Goal: Task Accomplishment & Management: Manage account settings

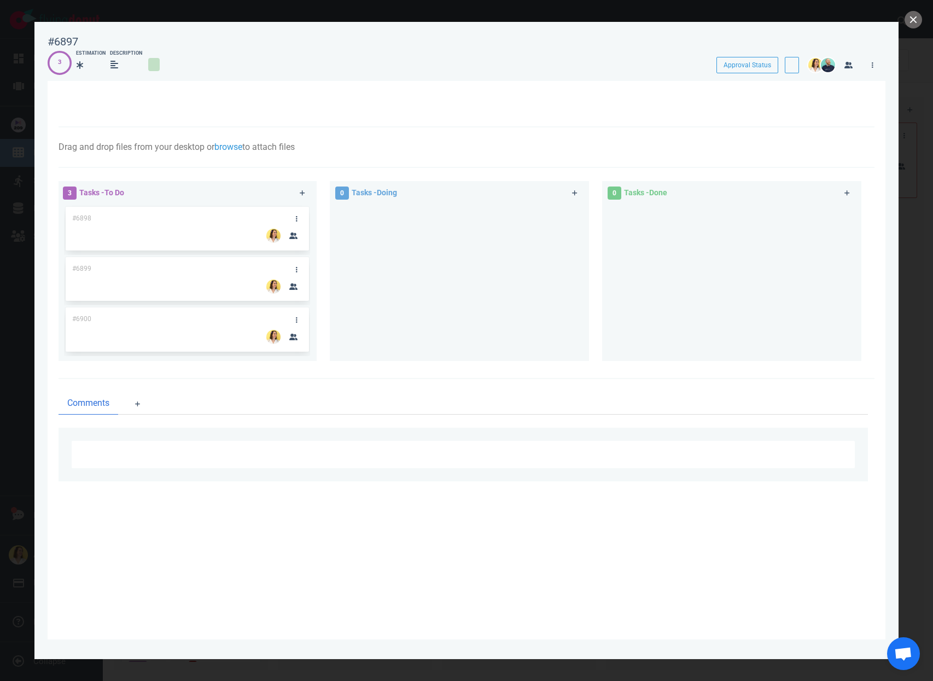
click at [914, 25] on button "close" at bounding box center [914, 20] width 18 height 18
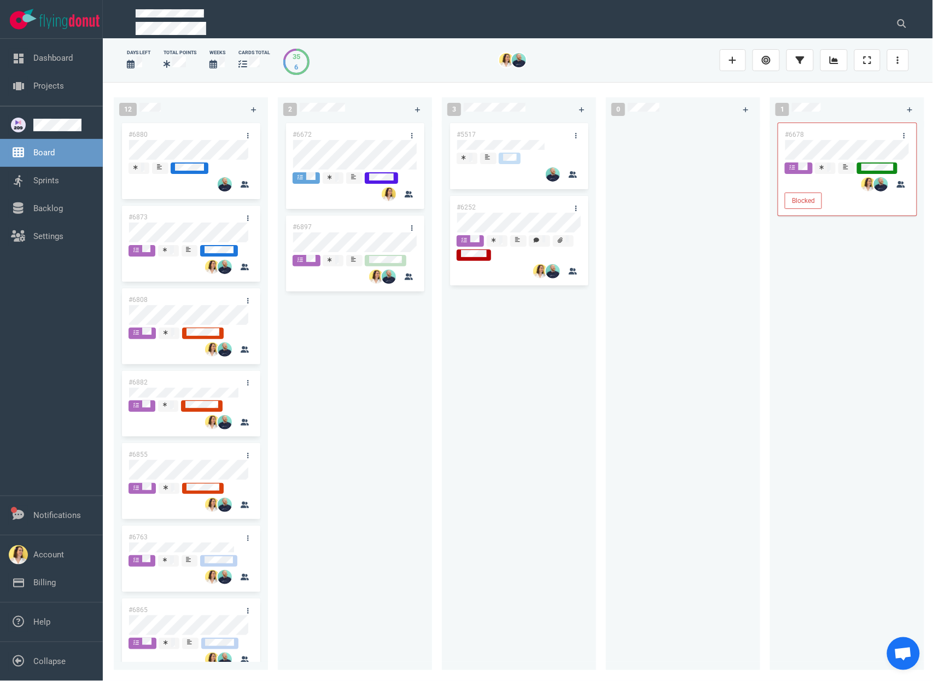
click at [309, 375] on div "#6672 #6897" at bounding box center [354, 389] width 141 height 537
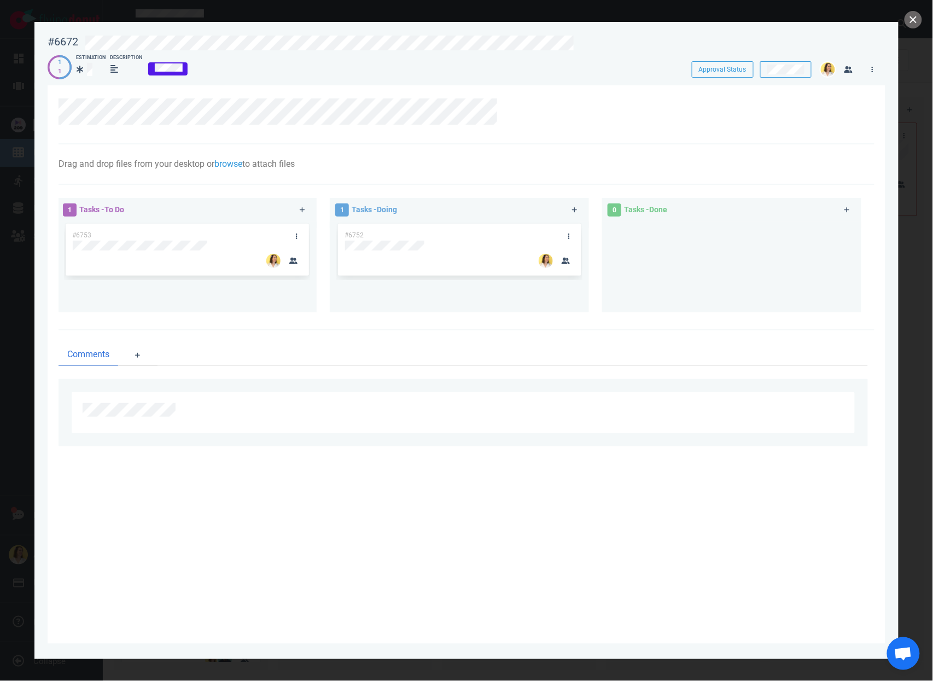
click at [401, 234] on div "#6752" at bounding box center [449, 235] width 222 height 23
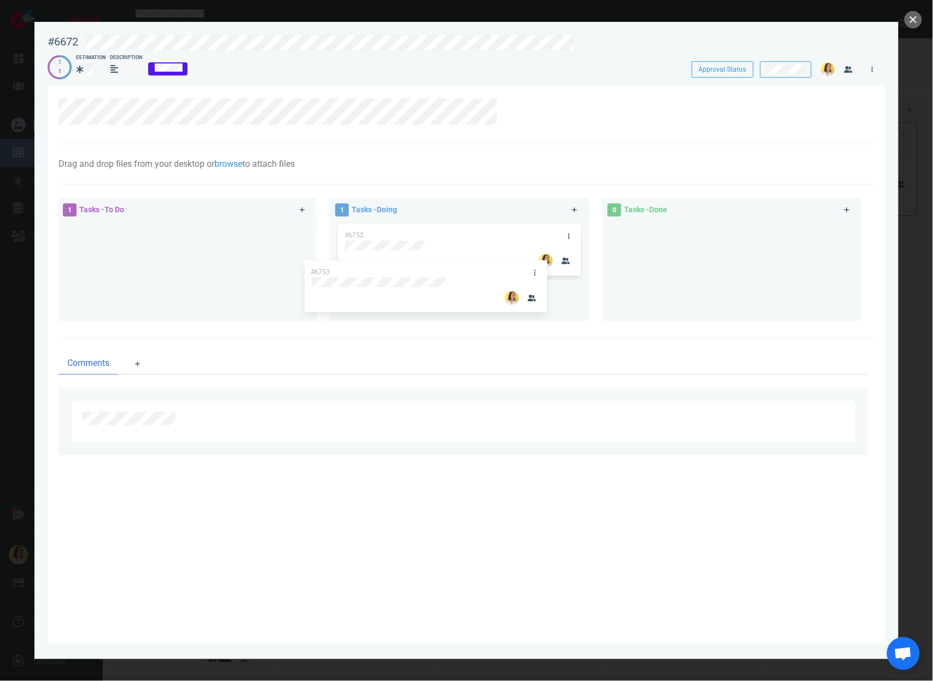
drag, startPoint x: 222, startPoint y: 230, endPoint x: 461, endPoint y: 268, distance: 241.4
click at [461, 268] on div "1 Tasks - To Do #6753 #6753 1 Tasks - Doing #6752 0 Tasks - Done" at bounding box center [463, 261] width 823 height 140
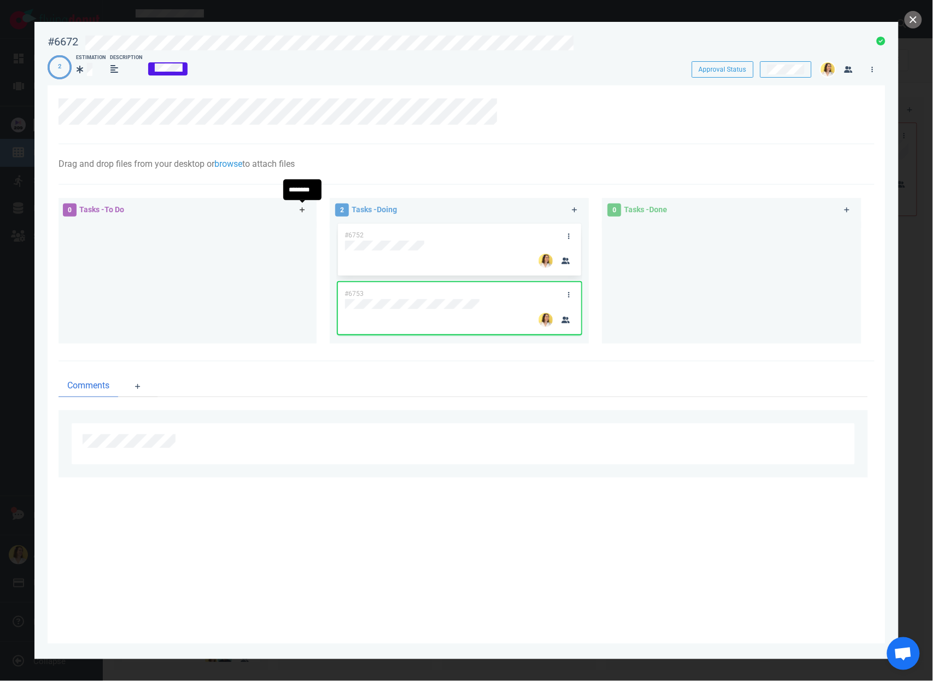
click at [304, 214] on link at bounding box center [303, 211] width 18 height 14
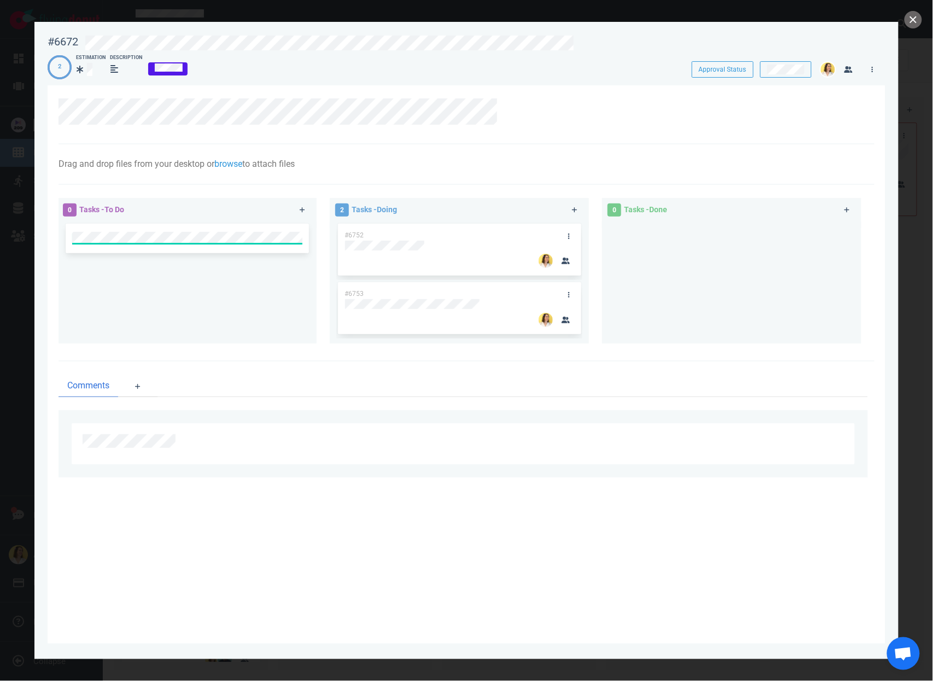
click at [252, 293] on div at bounding box center [187, 280] width 246 height 113
click at [298, 234] on link at bounding box center [297, 236] width 18 height 14
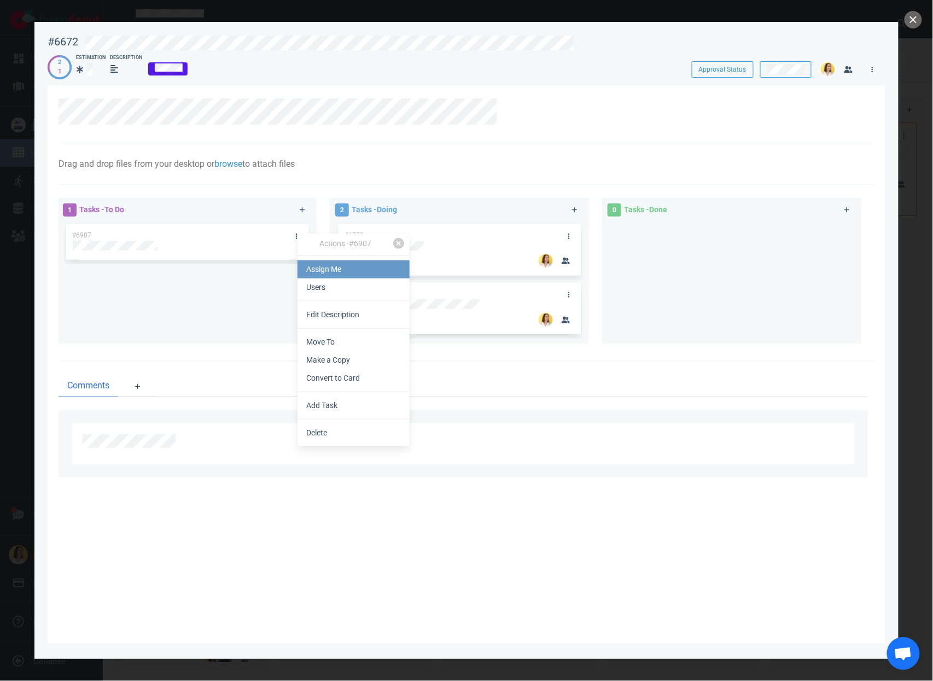
click at [308, 263] on link "Assign Me" at bounding box center [354, 269] width 112 height 18
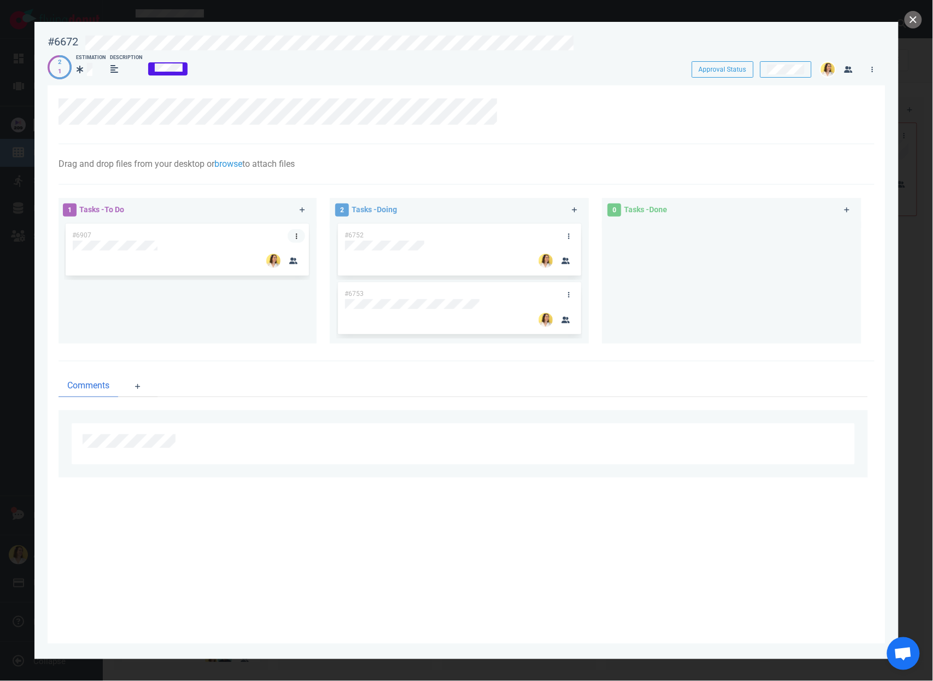
click at [300, 236] on link at bounding box center [297, 236] width 18 height 14
click at [166, 310] on div "#6907" at bounding box center [187, 278] width 246 height 113
click at [301, 234] on link at bounding box center [297, 236] width 18 height 14
click at [355, 357] on link "Make a Copy" at bounding box center [357, 360] width 112 height 18
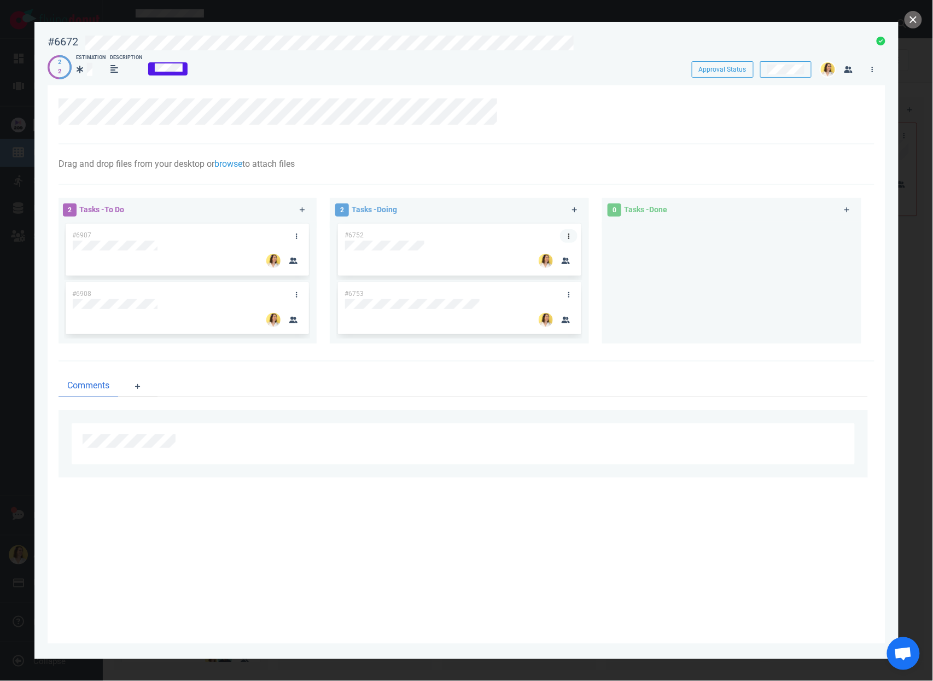
click at [572, 237] on link at bounding box center [569, 236] width 18 height 14
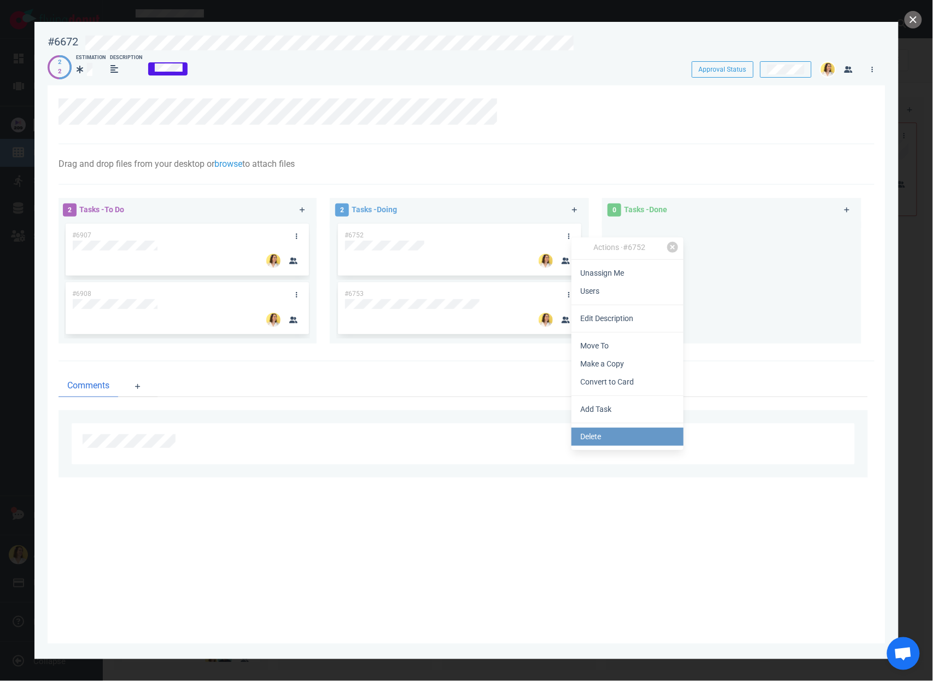
click at [618, 435] on link "Delete" at bounding box center [628, 437] width 112 height 18
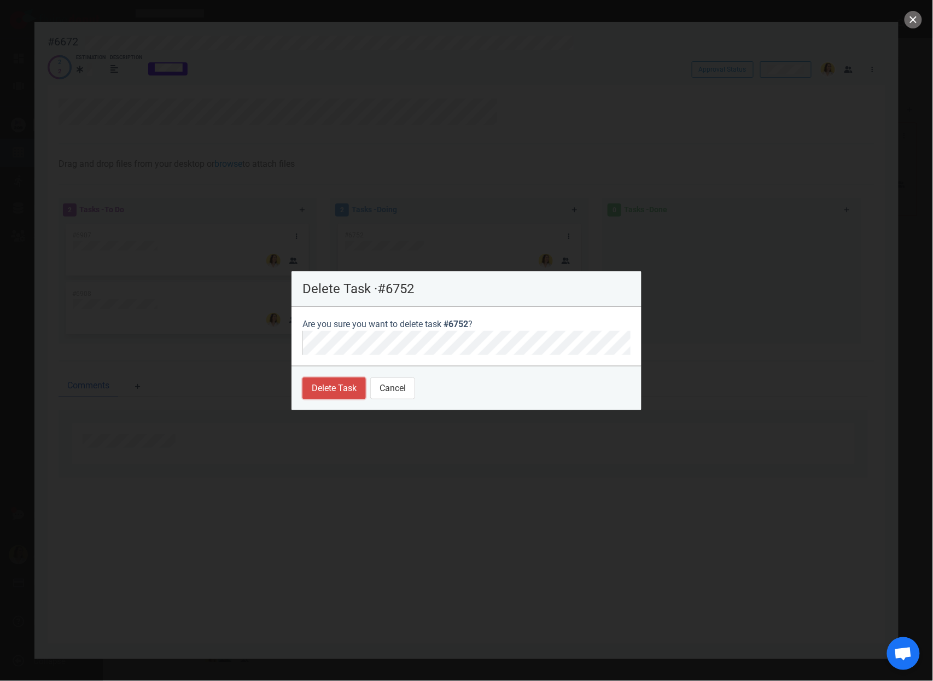
click at [340, 393] on button "Delete Task" at bounding box center [334, 389] width 63 height 22
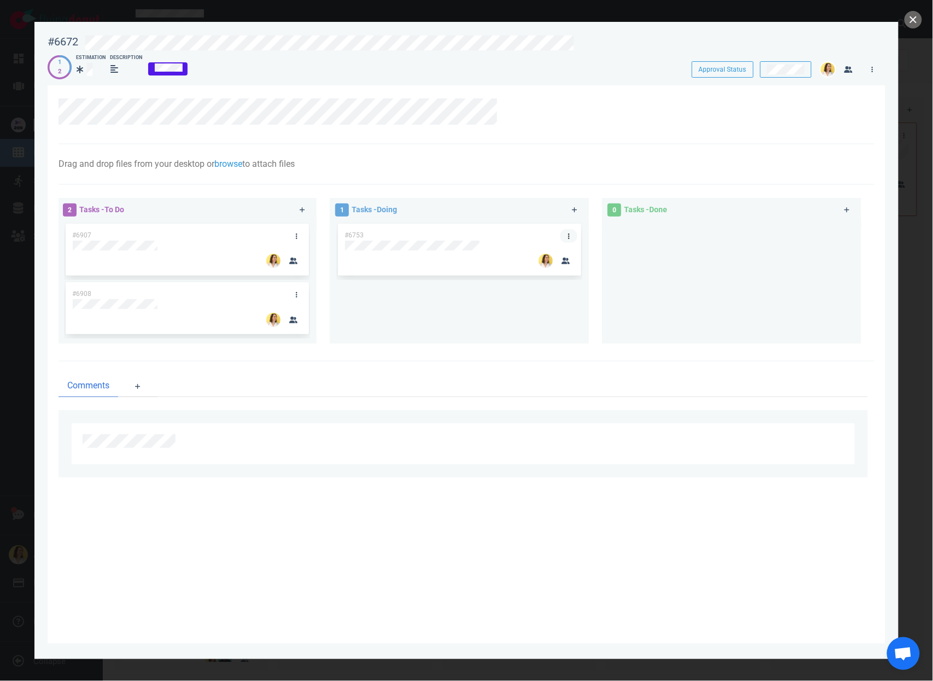
click at [574, 234] on link at bounding box center [569, 236] width 18 height 14
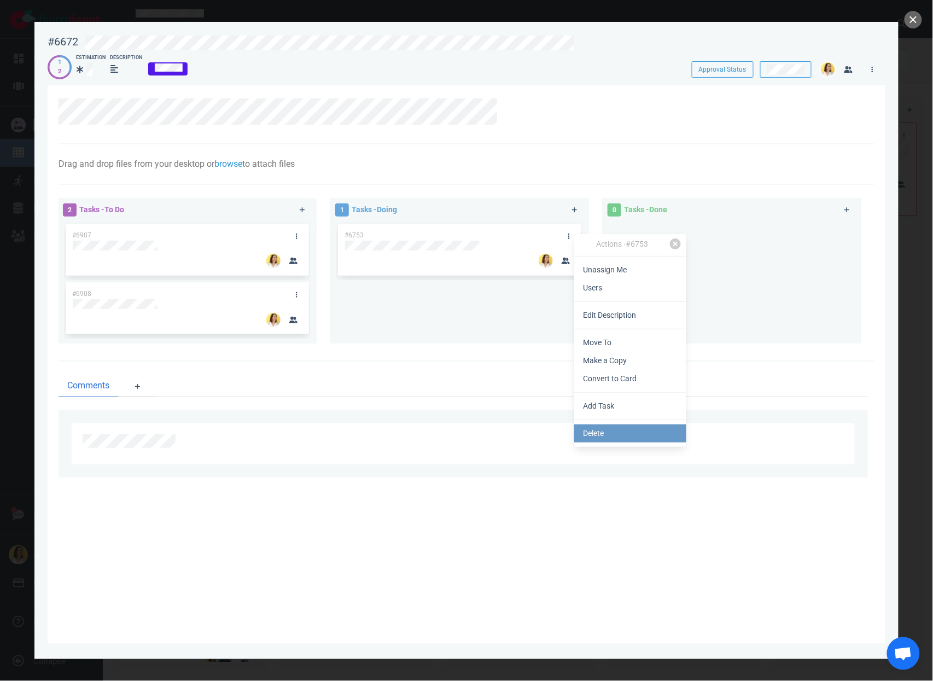
click at [615, 435] on link "Delete" at bounding box center [630, 434] width 112 height 18
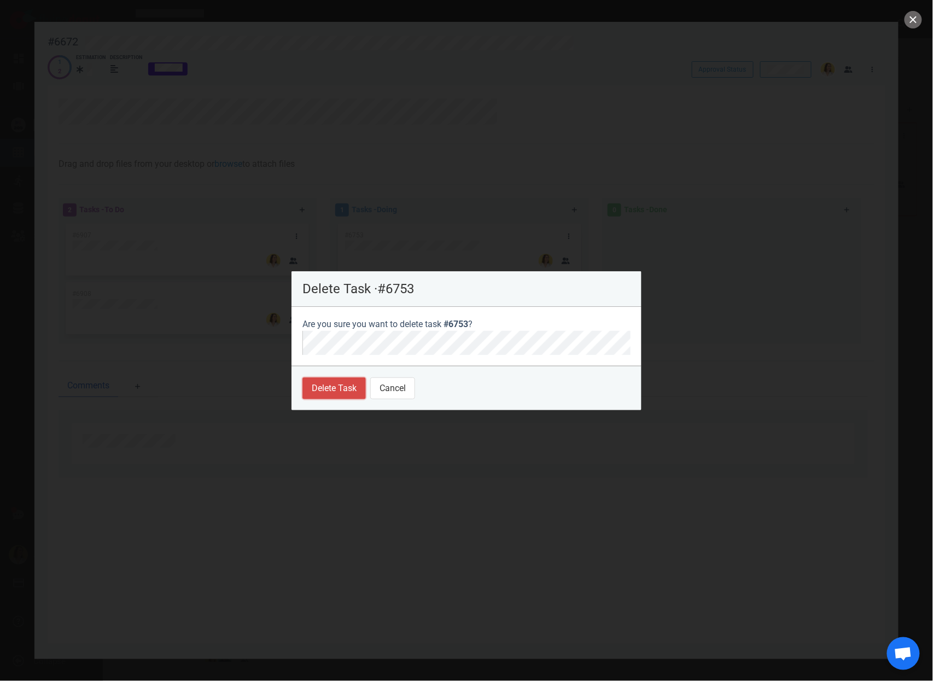
click at [336, 381] on button "Delete Task" at bounding box center [334, 389] width 63 height 22
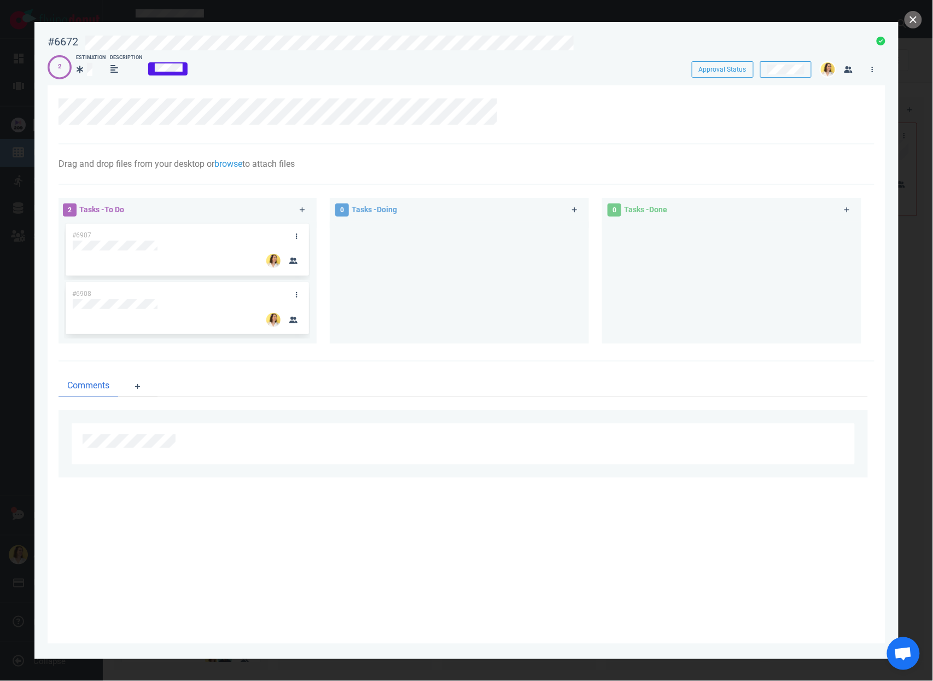
click at [395, 290] on div at bounding box center [459, 278] width 246 height 113
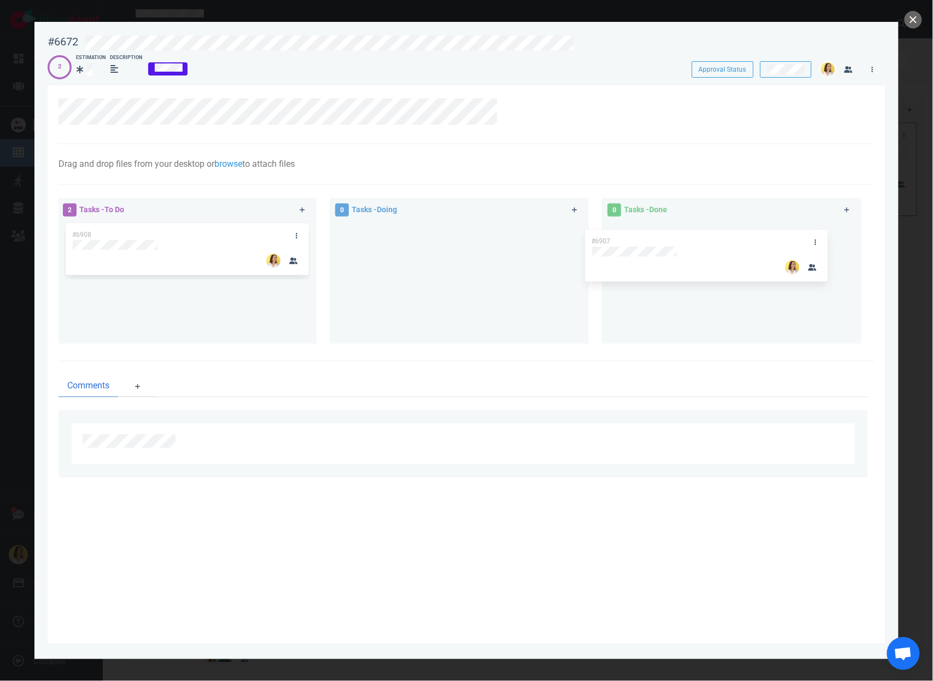
drag, startPoint x: 246, startPoint y: 236, endPoint x: 720, endPoint y: 239, distance: 473.8
click at [720, 239] on div "2 Tasks - To Do #6907 #6908 #6907 0 Tasks - Doing 0 Tasks - Done" at bounding box center [463, 272] width 823 height 162
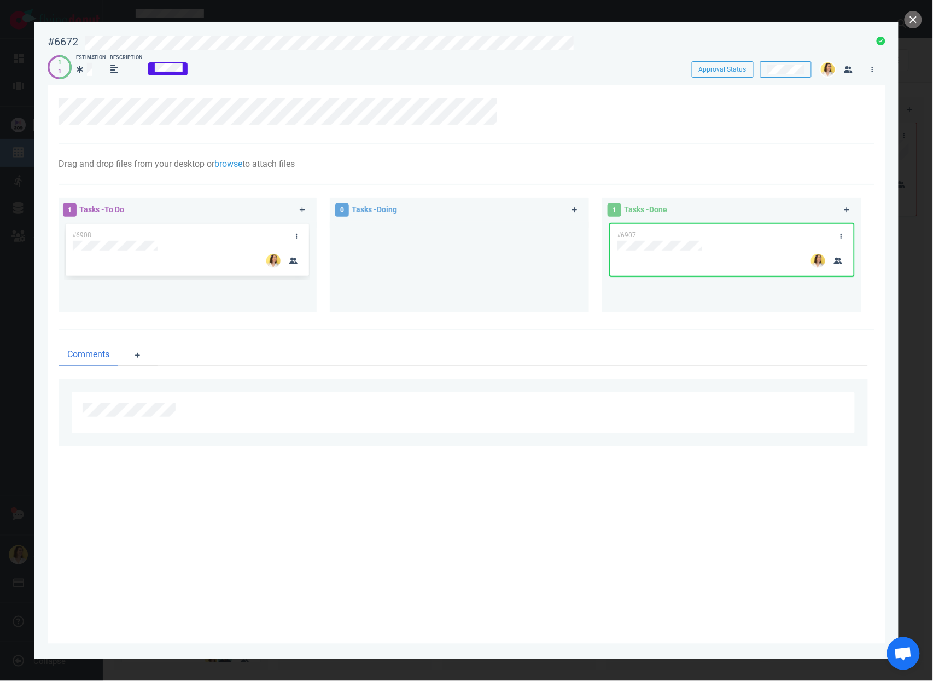
click at [429, 301] on div at bounding box center [459, 263] width 246 height 82
click at [918, 19] on button "close" at bounding box center [914, 20] width 18 height 18
click at [913, 16] on button "close" at bounding box center [914, 20] width 18 height 18
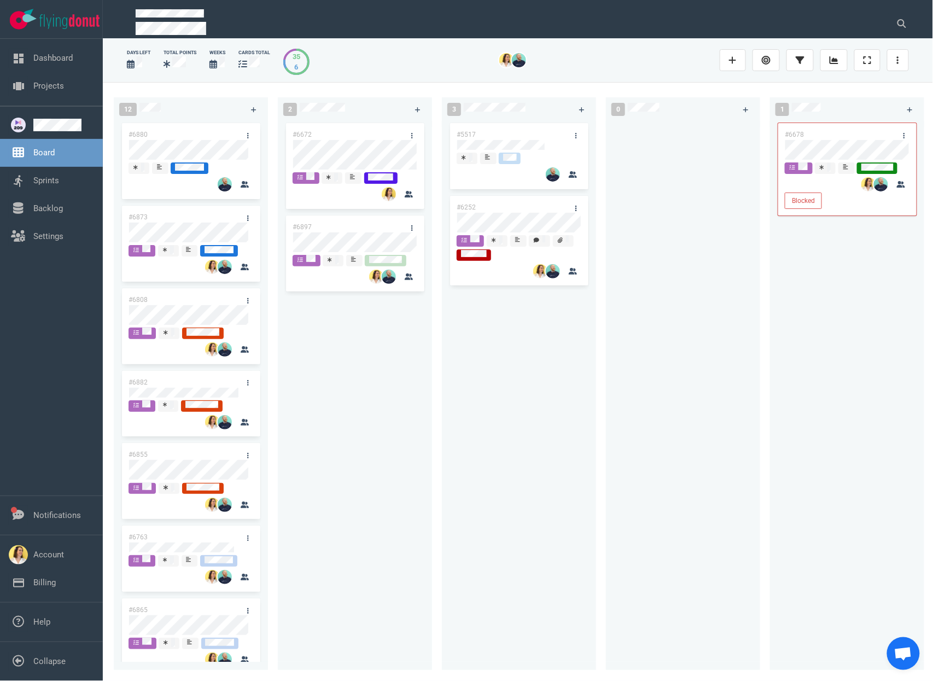
click at [448, 426] on div "#5517 #6252" at bounding box center [519, 391] width 154 height 541
